Goal: Check status: Check status

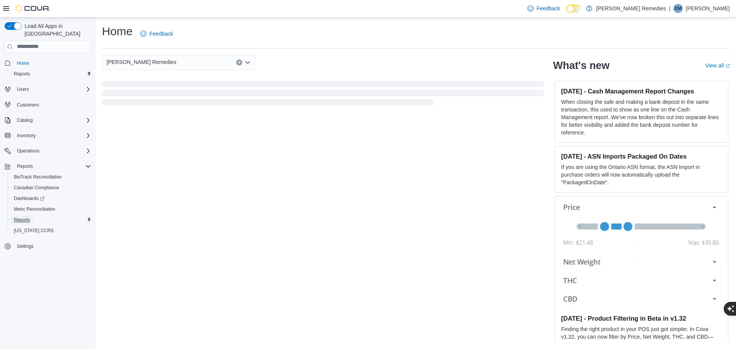
click at [23, 217] on span "Reports" at bounding box center [22, 220] width 16 height 6
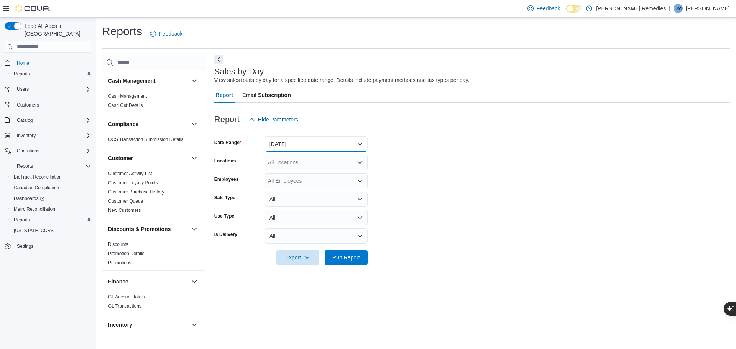
click at [360, 145] on button "[DATE]" at bounding box center [316, 144] width 103 height 15
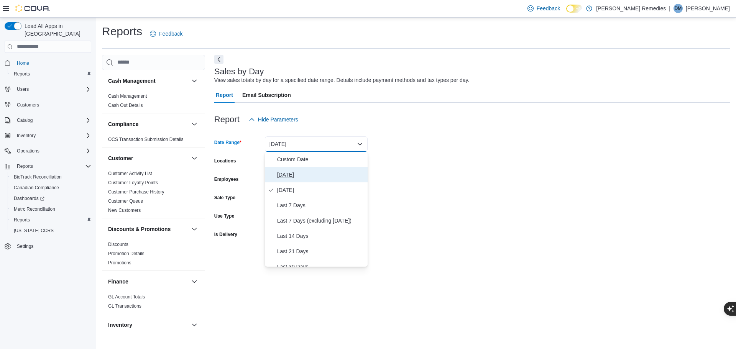
click at [296, 173] on span "[DATE]" at bounding box center [320, 174] width 87 height 9
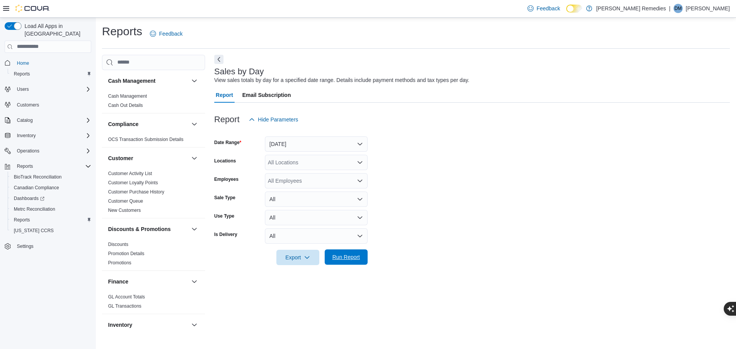
click at [333, 256] on span "Run Report" at bounding box center [346, 257] width 28 height 8
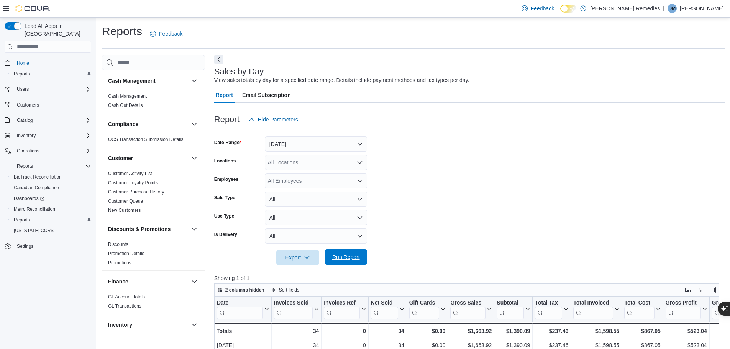
click at [347, 260] on span "Run Report" at bounding box center [346, 257] width 28 height 8
